Goal: Check status: Check status

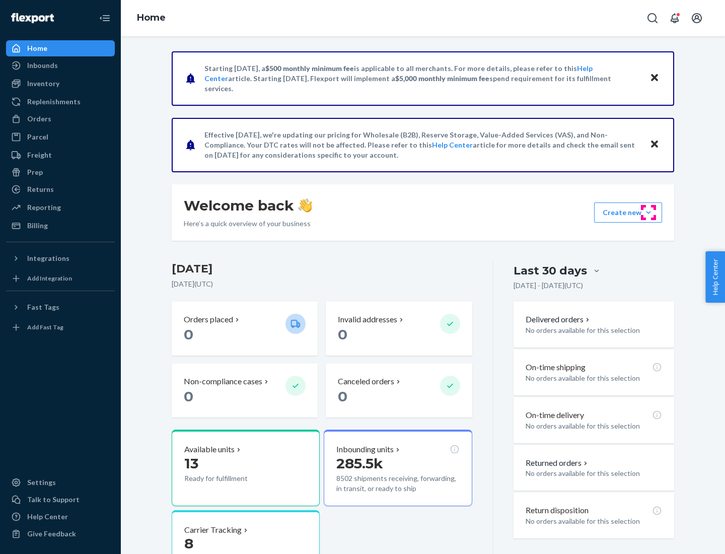
click at [649, 213] on button "Create new Create new inbound Create new order Create new product" at bounding box center [628, 212] width 68 height 20
click at [42, 65] on div "Inbounds" at bounding box center [42, 65] width 31 height 10
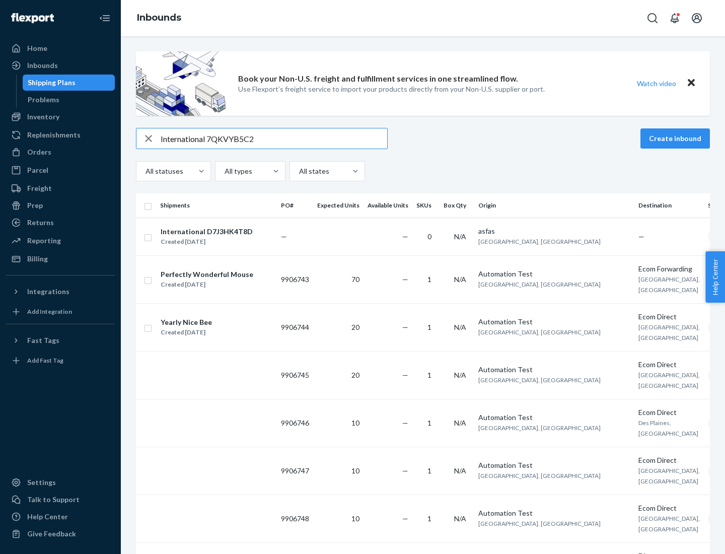
type input "International 7QKVYB5C29"
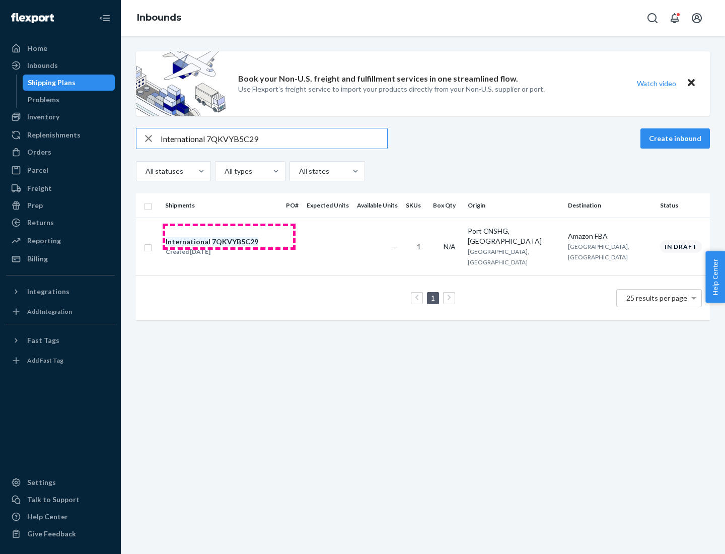
click at [229, 247] on div "Created [DATE]" at bounding box center [212, 252] width 93 height 10
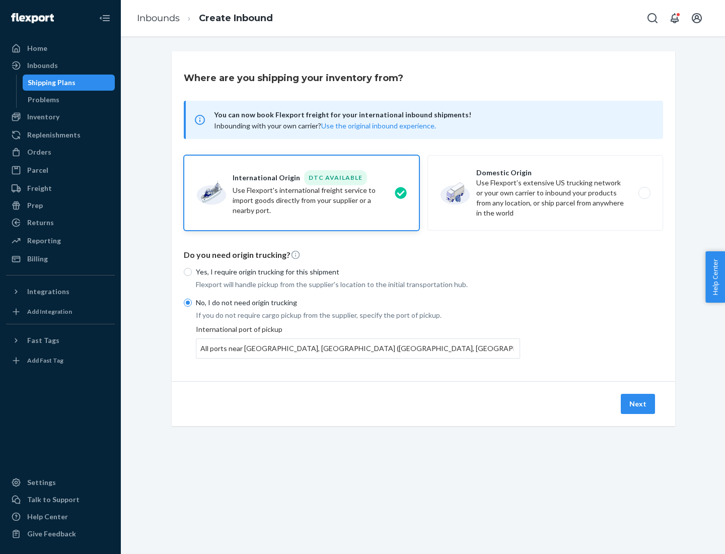
click at [639, 403] on button "Next" at bounding box center [638, 404] width 34 height 20
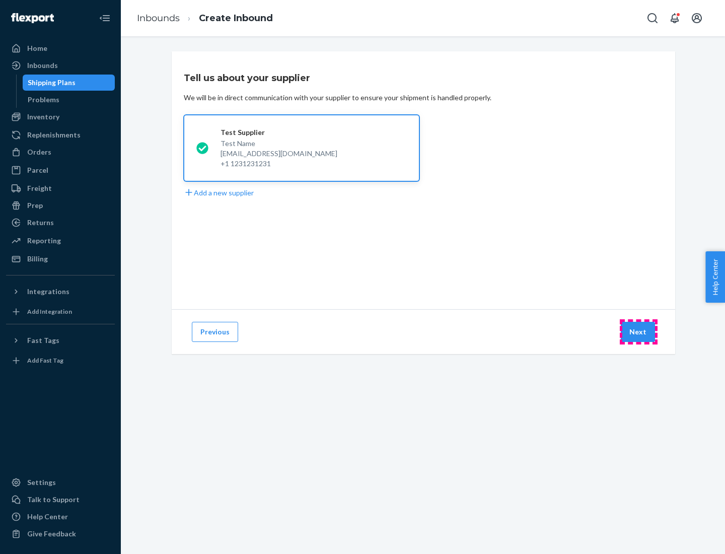
click at [639, 332] on button "Next" at bounding box center [638, 332] width 34 height 20
